Goal: Task Accomplishment & Management: Manage account settings

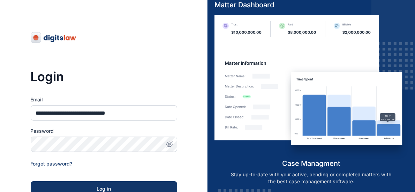
click at [169, 144] on icon "button" at bounding box center [169, 144] width 7 height 7
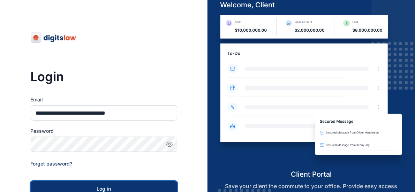
click at [101, 186] on div "Log in" at bounding box center [104, 188] width 124 height 7
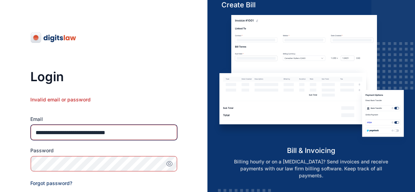
click at [149, 134] on input "**********" at bounding box center [104, 132] width 146 height 15
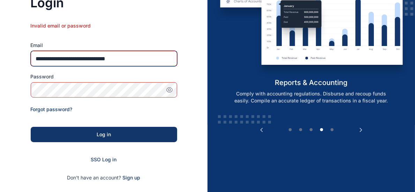
scroll to position [77, 0]
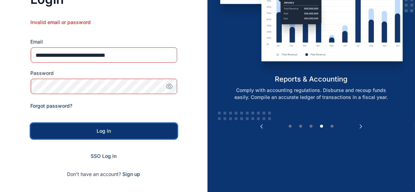
click at [109, 130] on div "Log in" at bounding box center [104, 131] width 124 height 7
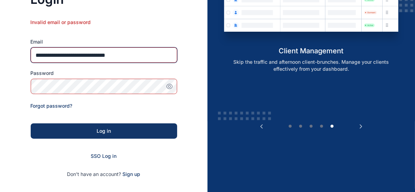
click at [137, 56] on input "**********" at bounding box center [104, 54] width 146 height 15
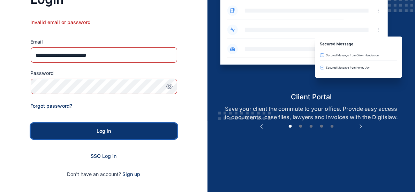
click at [106, 135] on button "Log in" at bounding box center [104, 130] width 146 height 15
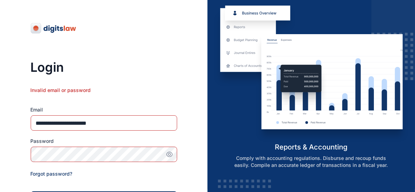
scroll to position [0, 0]
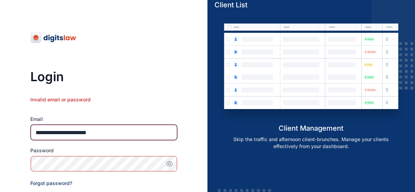
click at [112, 134] on input "**********" at bounding box center [104, 132] width 146 height 15
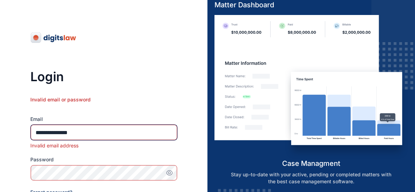
type input "**********"
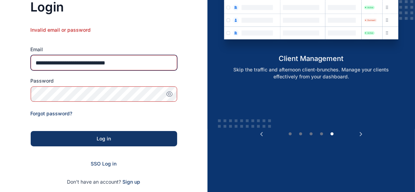
scroll to position [77, 0]
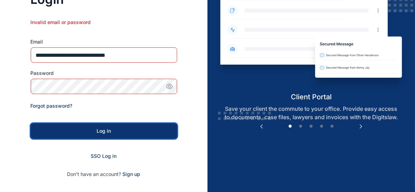
click at [85, 130] on div "Log in" at bounding box center [104, 131] width 124 height 7
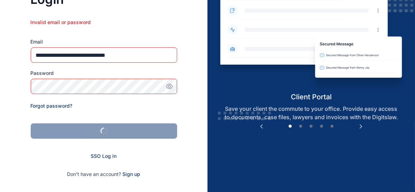
click at [85, 130] on div "submit" at bounding box center [104, 131] width 124 height 7
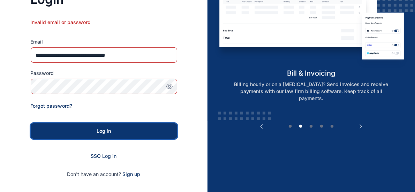
click at [106, 125] on button "Log in" at bounding box center [104, 130] width 146 height 15
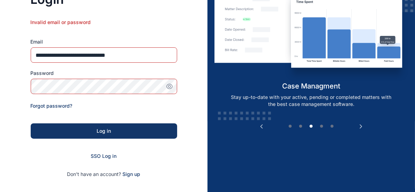
click at [169, 87] on icon "button" at bounding box center [169, 86] width 2 height 2
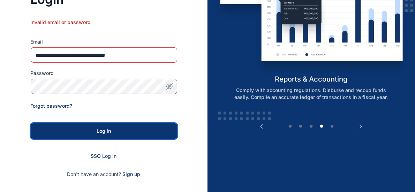
click at [103, 133] on div "Log in" at bounding box center [104, 131] width 124 height 7
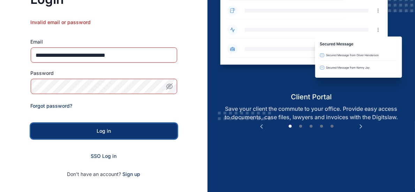
click at [117, 128] on div "Log in" at bounding box center [104, 131] width 124 height 7
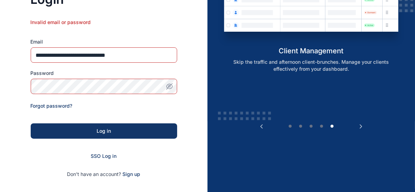
click at [104, 140] on form "**********" at bounding box center [104, 98] width 146 height 159
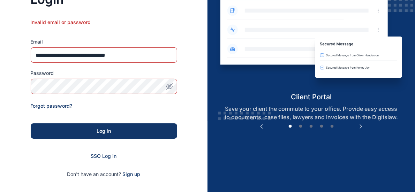
drag, startPoint x: 104, startPoint y: 140, endPoint x: 60, endPoint y: 76, distance: 77.9
click at [60, 76] on label "Password" at bounding box center [104, 73] width 146 height 7
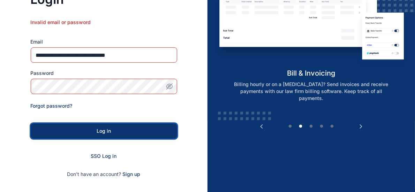
click at [106, 130] on div "Log in" at bounding box center [104, 131] width 124 height 7
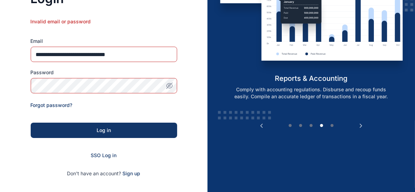
scroll to position [68, 0]
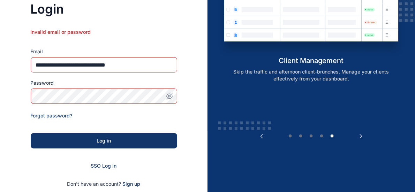
click at [104, 88] on div "Password" at bounding box center [104, 91] width 146 height 24
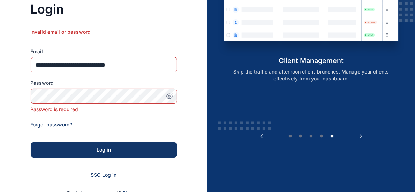
click at [162, 176] on div "SSO Log in" at bounding box center [104, 174] width 146 height 7
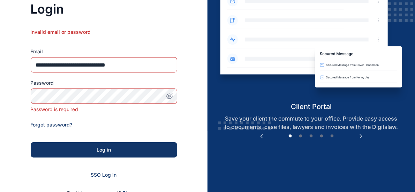
click at [61, 125] on span "Forgot password?" at bounding box center [52, 125] width 42 height 6
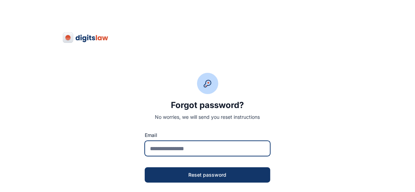
click at [157, 149] on input "email" at bounding box center [207, 148] width 125 height 15
type input "**********"
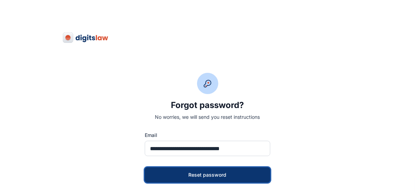
click at [220, 175] on div "Reset password" at bounding box center [207, 174] width 103 height 7
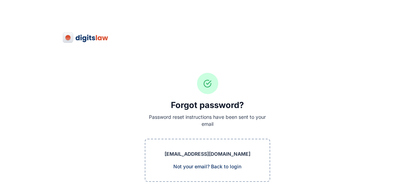
click at [164, 155] on p "[EMAIL_ADDRESS][DOMAIN_NAME]" at bounding box center [207, 154] width 86 height 7
drag, startPoint x: 162, startPoint y: 155, endPoint x: 209, endPoint y: 159, distance: 47.9
click at [209, 159] on div "[EMAIL_ADDRESS][DOMAIN_NAME] Not your email? Back to login" at bounding box center [207, 161] width 86 height 20
drag, startPoint x: 161, startPoint y: 151, endPoint x: 253, endPoint y: 155, distance: 92.1
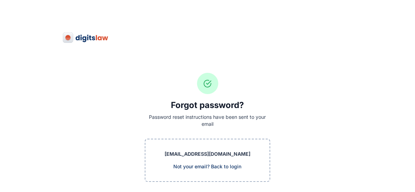
click at [250, 155] on p "[EMAIL_ADDRESS][DOMAIN_NAME]" at bounding box center [207, 154] width 86 height 7
copy p "[EMAIL_ADDRESS][DOMAIN_NAME]"
click at [250, 164] on div "Not your email? Back to login" at bounding box center [207, 166] width 86 height 7
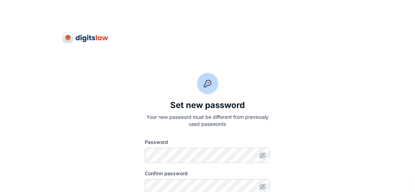
click at [262, 157] on icon "button" at bounding box center [262, 155] width 7 height 7
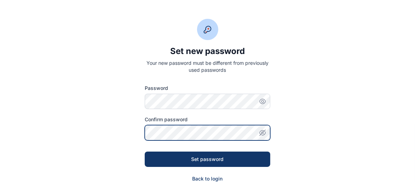
scroll to position [62, 0]
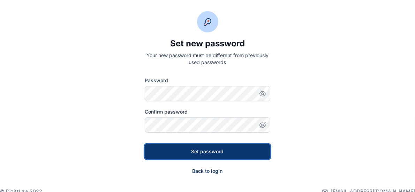
click at [234, 152] on div "Set password" at bounding box center [207, 151] width 103 height 7
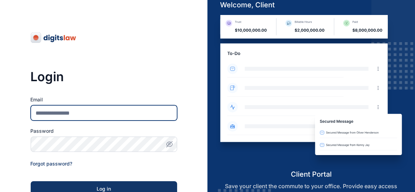
click at [101, 114] on input "Email" at bounding box center [104, 112] width 146 height 15
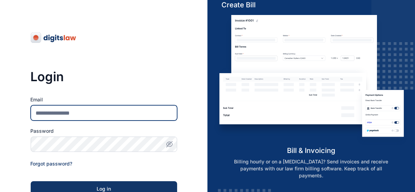
type input "**********"
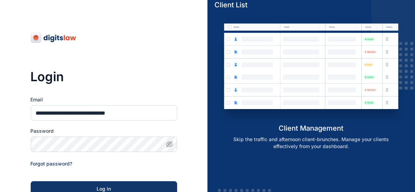
click at [170, 146] on icon "button" at bounding box center [170, 144] width 4 height 3
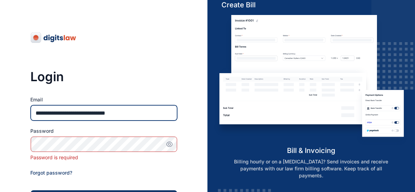
click at [154, 117] on input "**********" at bounding box center [104, 112] width 146 height 15
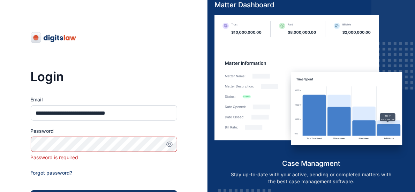
click at [175, 166] on form "**********" at bounding box center [104, 170] width 146 height 148
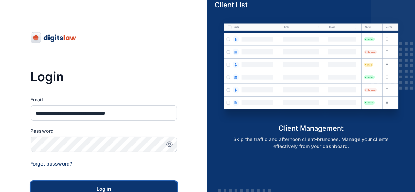
click at [108, 185] on div "Log in" at bounding box center [104, 188] width 124 height 7
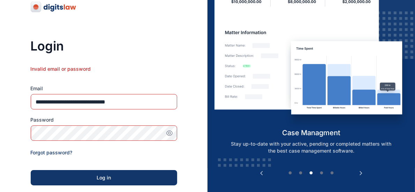
scroll to position [46, 0]
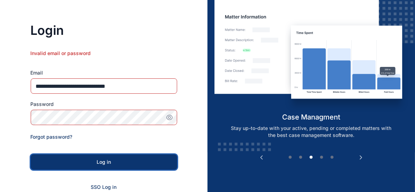
click at [99, 165] on div "Log in" at bounding box center [104, 162] width 124 height 7
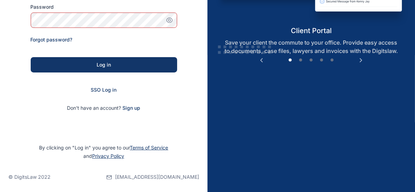
scroll to position [145, 0]
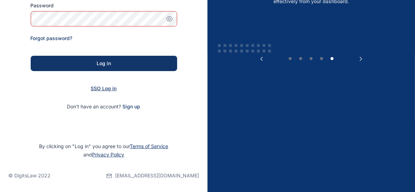
click at [109, 87] on span "SSO Log in" at bounding box center [104, 88] width 26 height 6
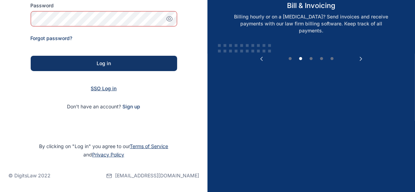
click at [109, 87] on span "SSO Log in" at bounding box center [104, 88] width 26 height 6
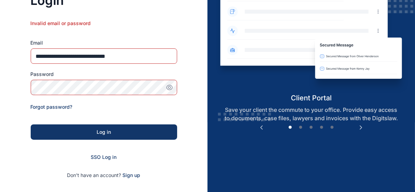
scroll to position [68, 0]
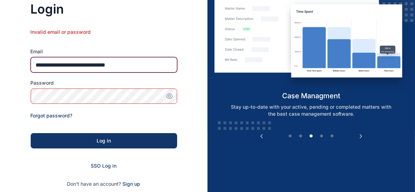
drag, startPoint x: 34, startPoint y: 63, endPoint x: 146, endPoint y: 76, distance: 112.9
click at [146, 76] on form "**********" at bounding box center [104, 108] width 146 height 159
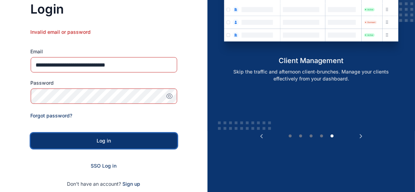
click at [109, 139] on div "Log in" at bounding box center [104, 140] width 124 height 7
